Goal: Information Seeking & Learning: Learn about a topic

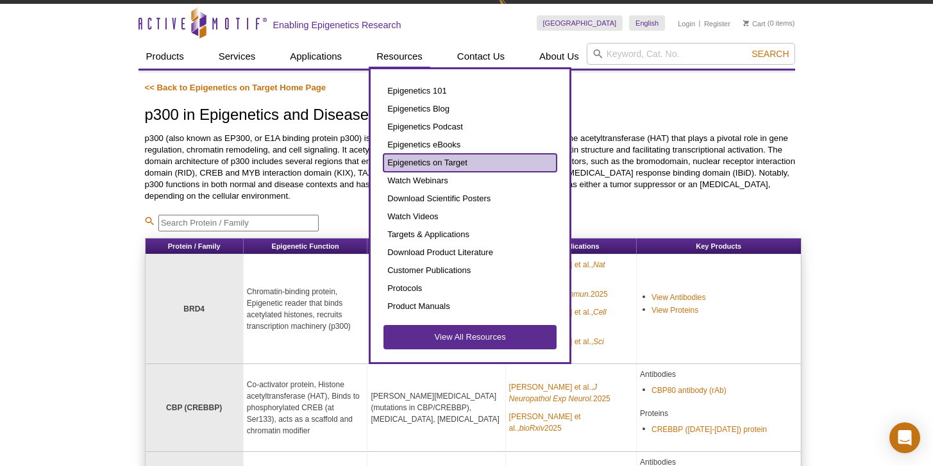
click at [434, 161] on link "Epigenetics on Target" at bounding box center [469, 163] width 173 height 18
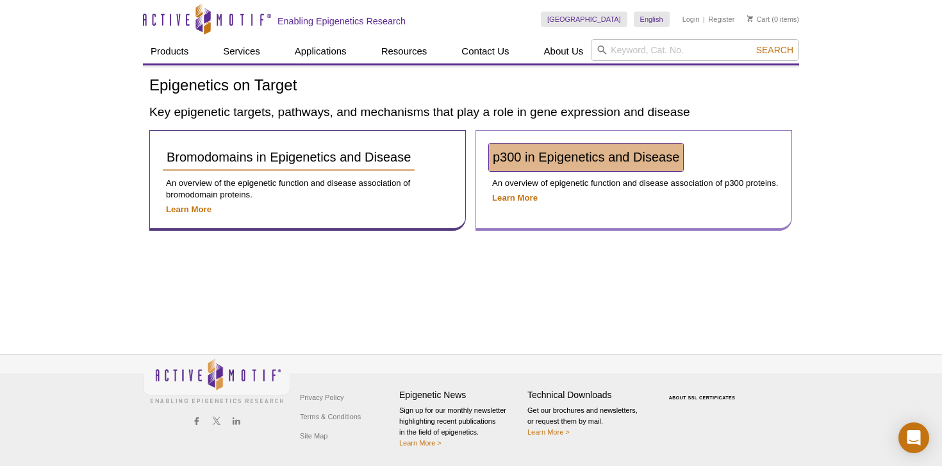
click at [569, 158] on span "p300 in Epigenetics and Disease" at bounding box center [586, 157] width 187 height 14
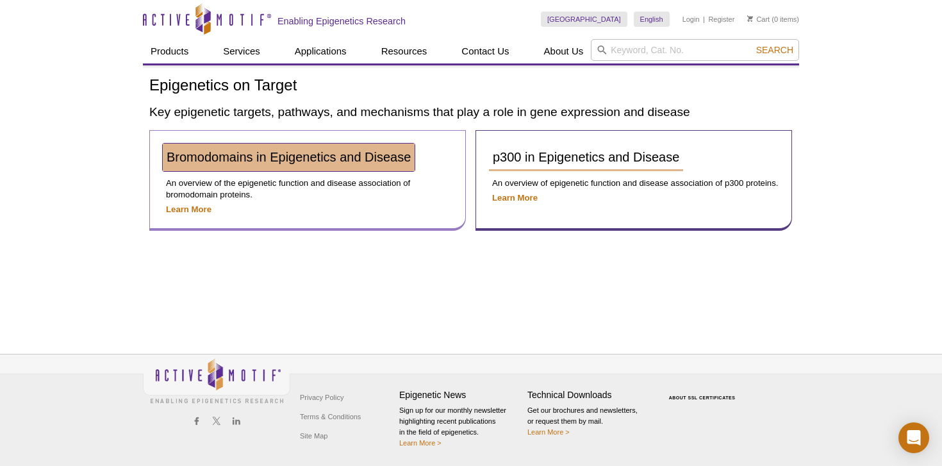
click at [293, 156] on span "Bromodomains in Epigenetics and Disease" at bounding box center [289, 157] width 244 height 14
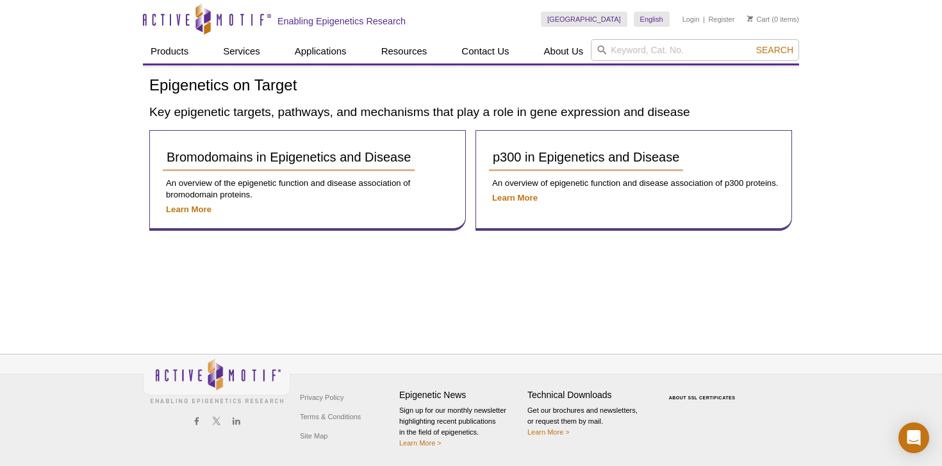
click at [47, 37] on div "Active Motif Logo Enabling Epigenetics Research 0 Search Skip to content Active…" at bounding box center [471, 233] width 942 height 466
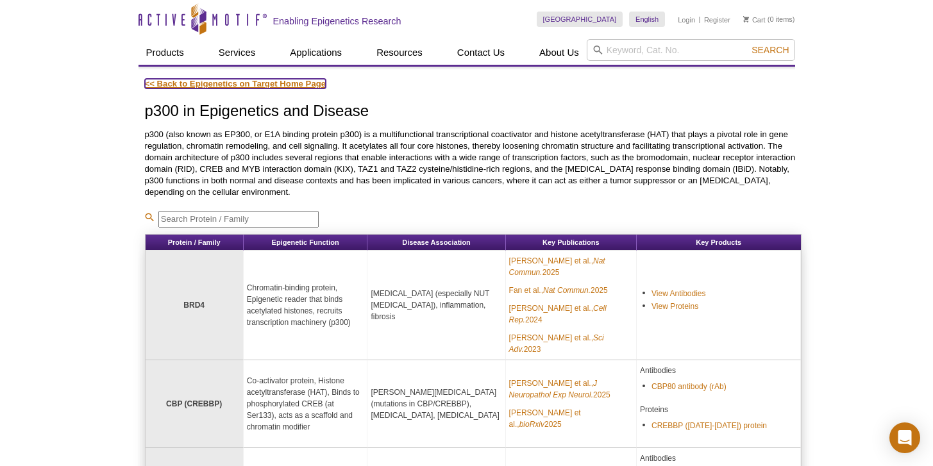
click at [227, 82] on link "<< Back to Epigenetics on Target Home Page" at bounding box center [235, 84] width 181 height 10
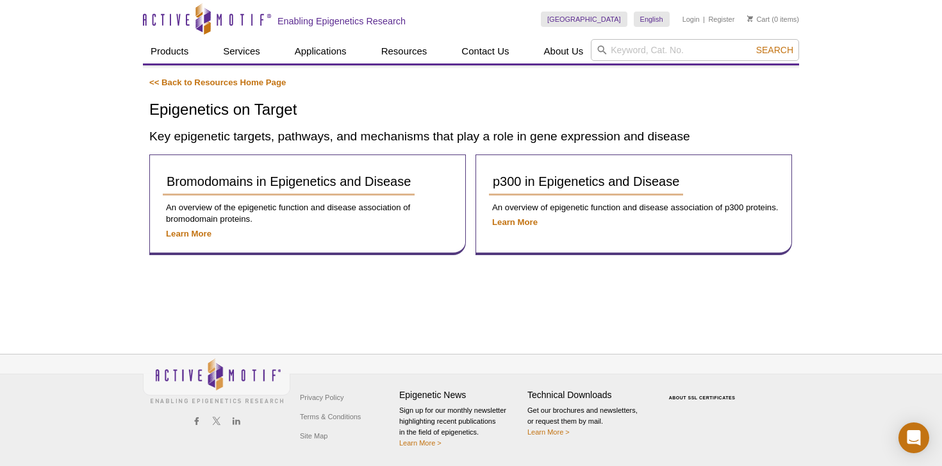
click at [214, 88] on div "<< Back to Resources Home Page Epigenetics on Target Key epigenetic targets, pa…" at bounding box center [471, 166] width 644 height 178
click at [218, 85] on link "<< Back to Resources Home Page" at bounding box center [217, 83] width 137 height 10
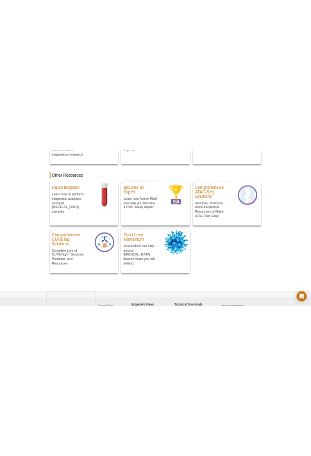
scroll to position [860, 0]
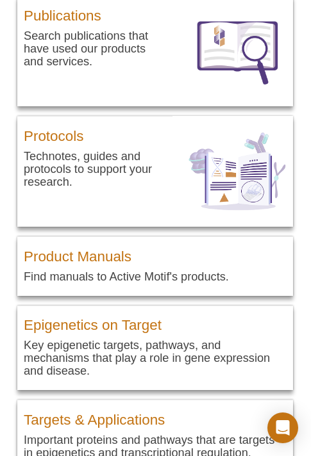
select select "[GEOGRAPHIC_DATA]"
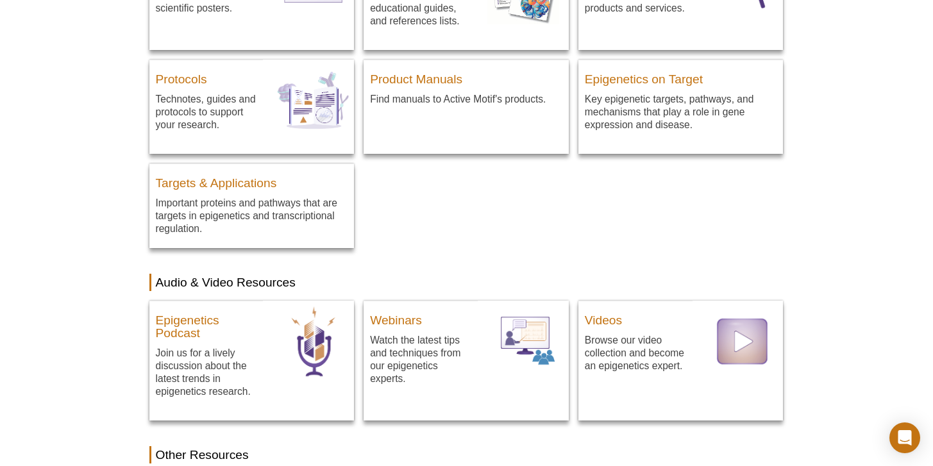
scroll to position [0, 0]
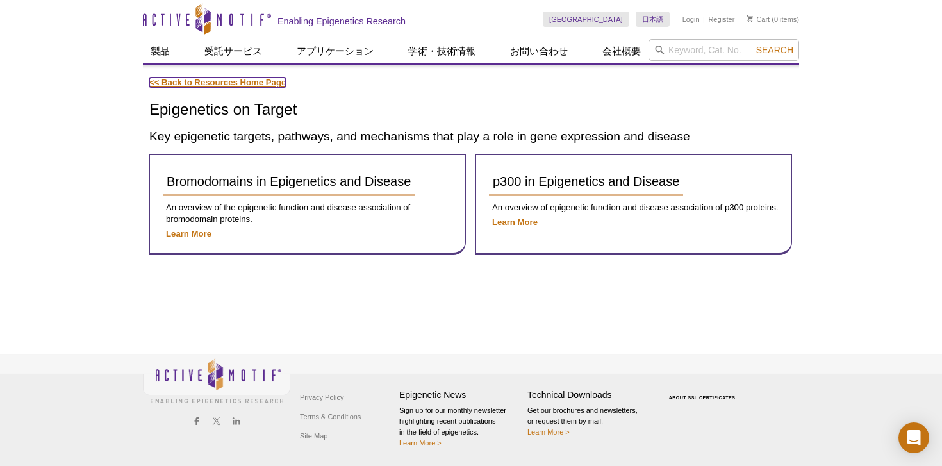
click at [263, 84] on link "<< Back to Resources Home Page" at bounding box center [217, 83] width 137 height 10
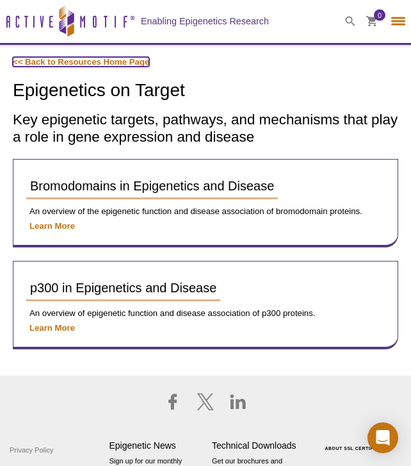
select select "[GEOGRAPHIC_DATA]"
select select "日本語"
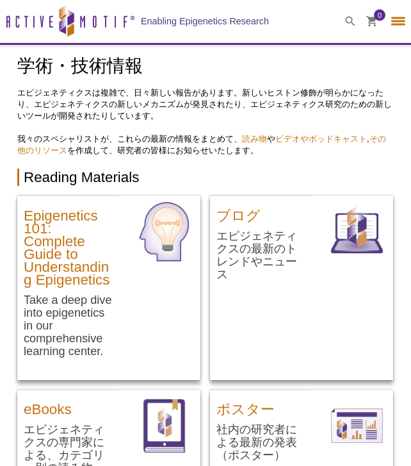
select select "[GEOGRAPHIC_DATA]"
select select "日本語"
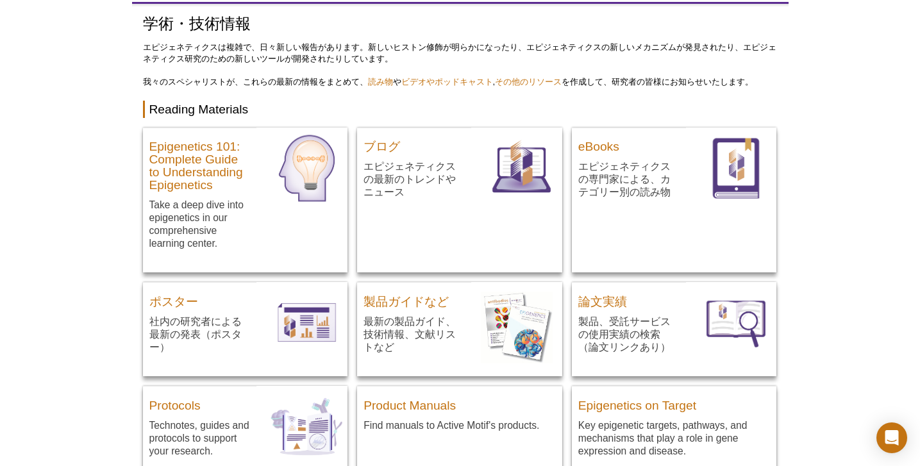
scroll to position [228, 0]
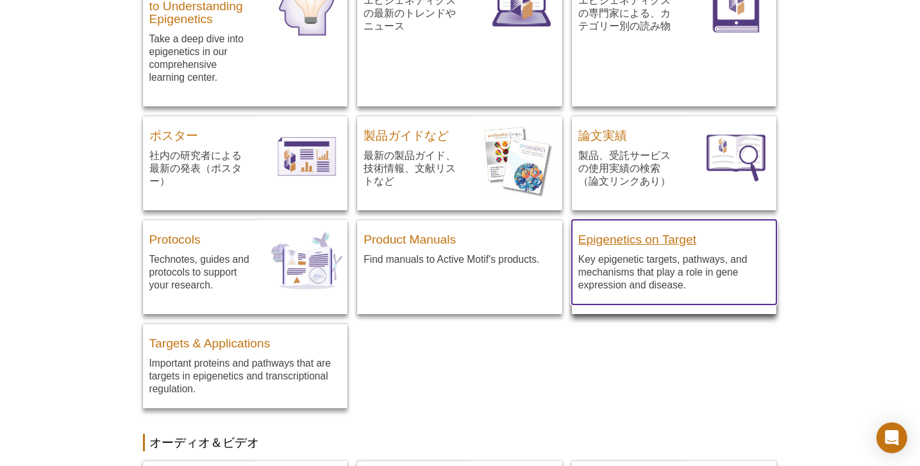
click at [411, 242] on h3 "Epigenetics on Target" at bounding box center [674, 236] width 192 height 19
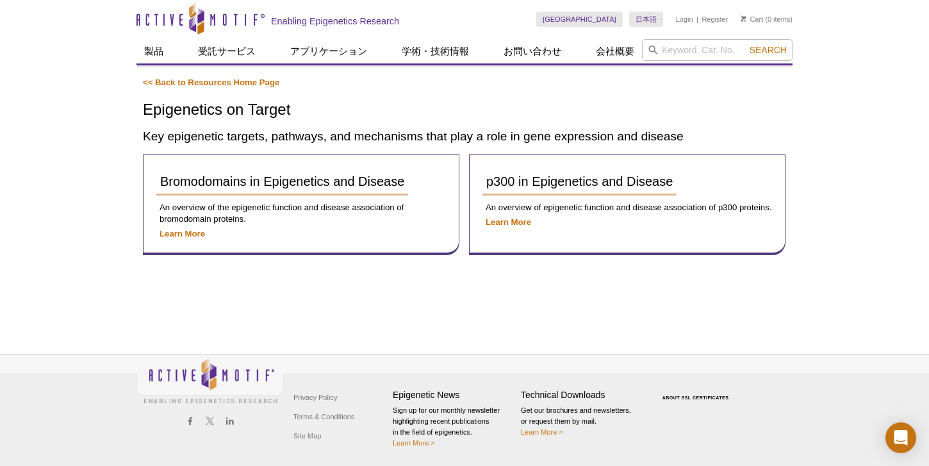
click at [74, 235] on div "Active Motif Logo Enabling Epigenetics Research 0 Search Skip to content Active…" at bounding box center [464, 233] width 929 height 466
click at [66, 86] on div "Active Motif Logo Enabling Epigenetics Research 0 Search Skip to content Active…" at bounding box center [464, 233] width 929 height 466
